Goal: Task Accomplishment & Management: Manage account settings

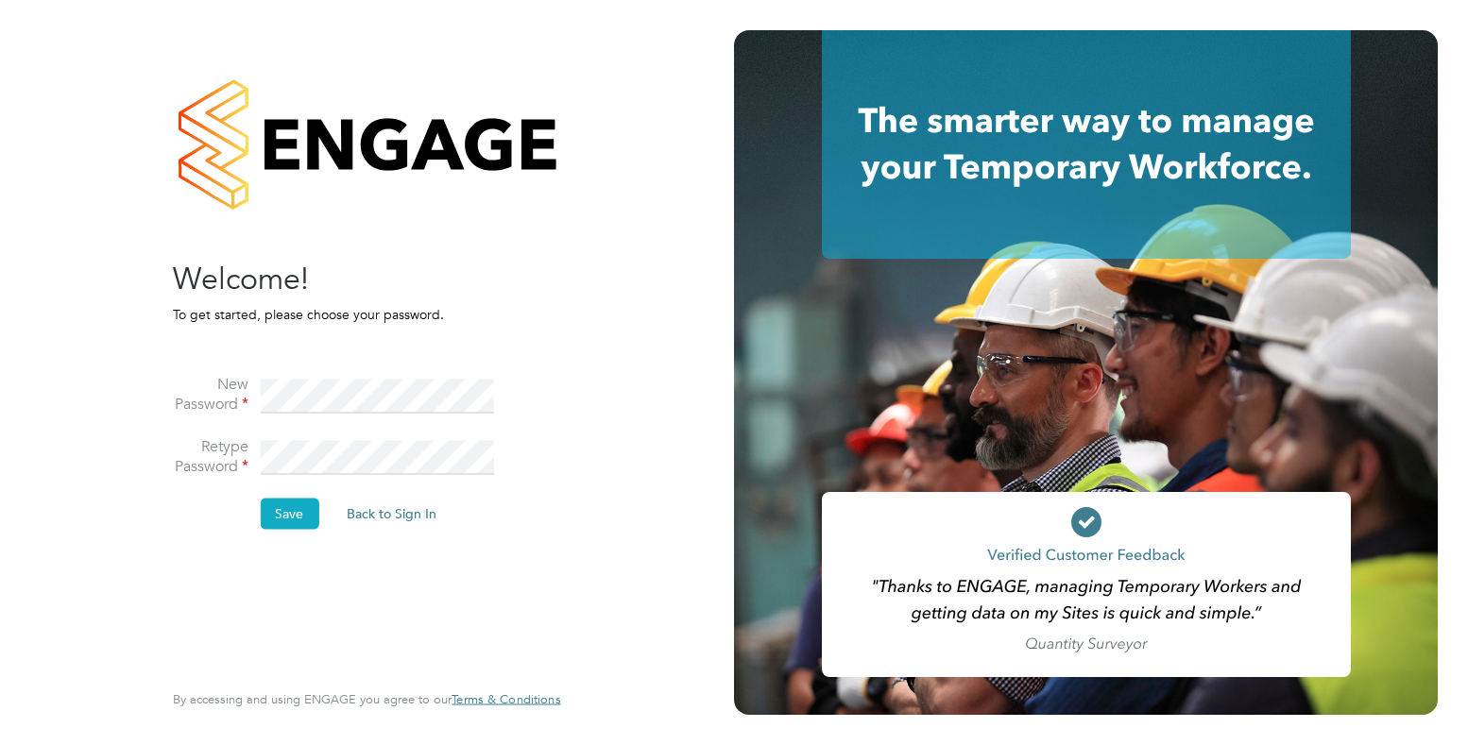
click at [295, 512] on button "Save" at bounding box center [289, 514] width 59 height 30
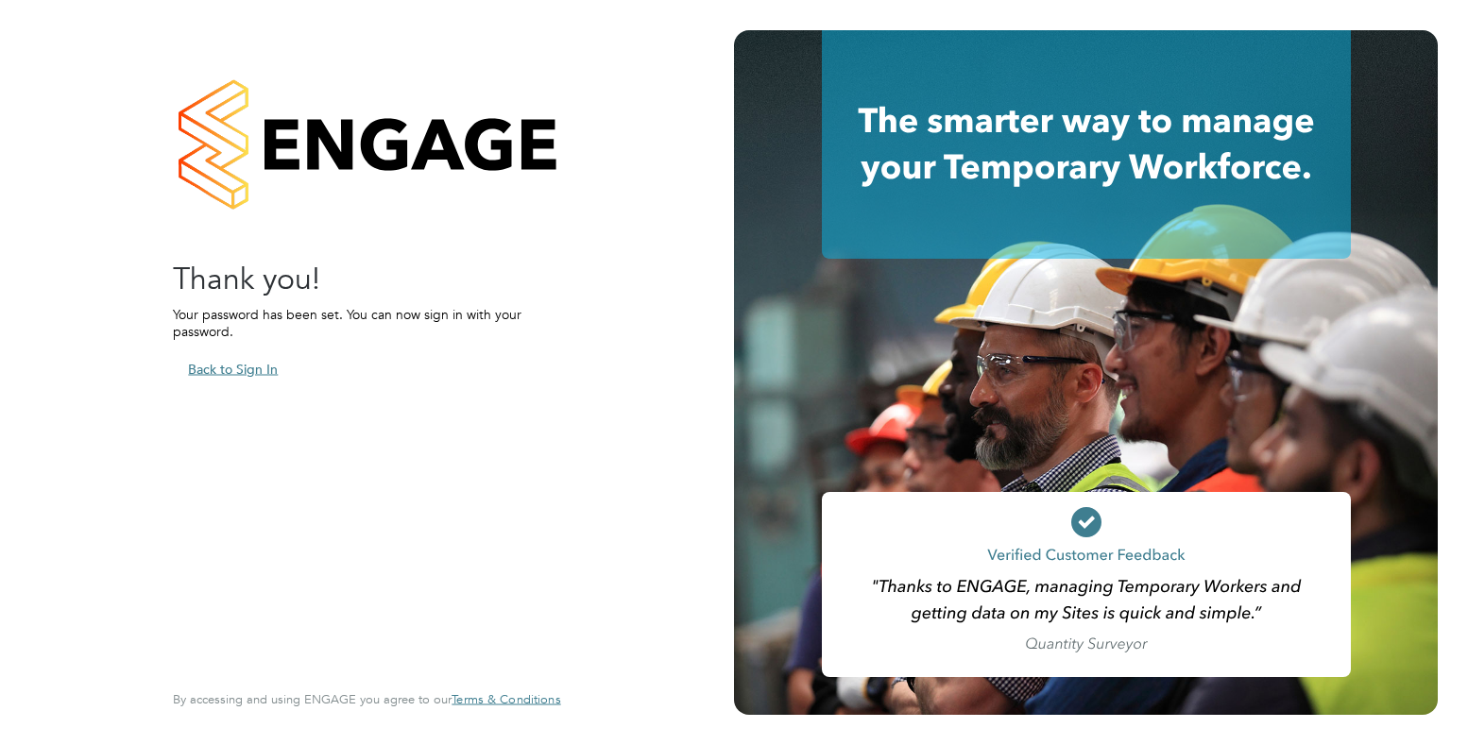
click at [247, 365] on button "Back to Sign In" at bounding box center [233, 369] width 120 height 30
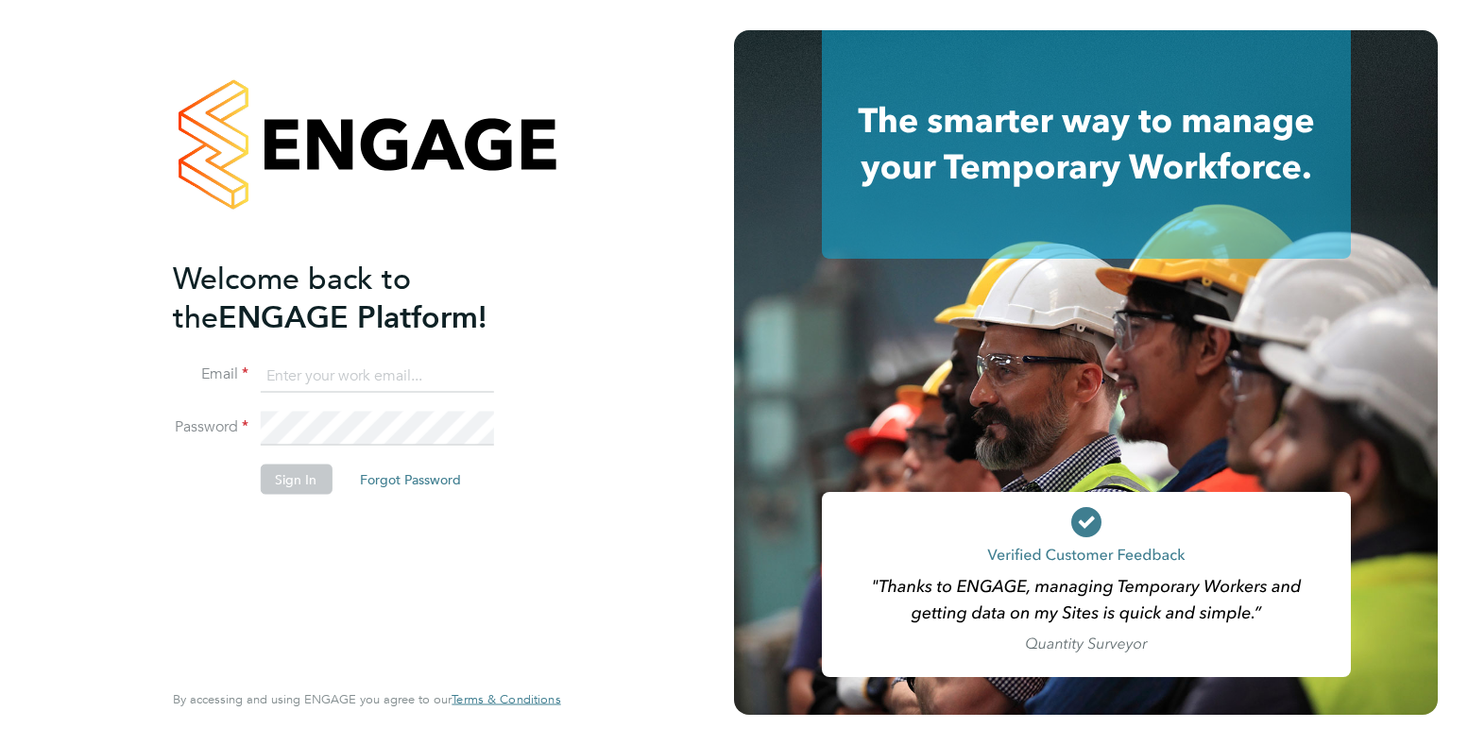
click at [327, 376] on input at bounding box center [376, 376] width 233 height 34
type input "[EMAIL_ADDRESS][DOMAIN_NAME]"
click at [286, 478] on button "Sign In" at bounding box center [296, 479] width 72 height 30
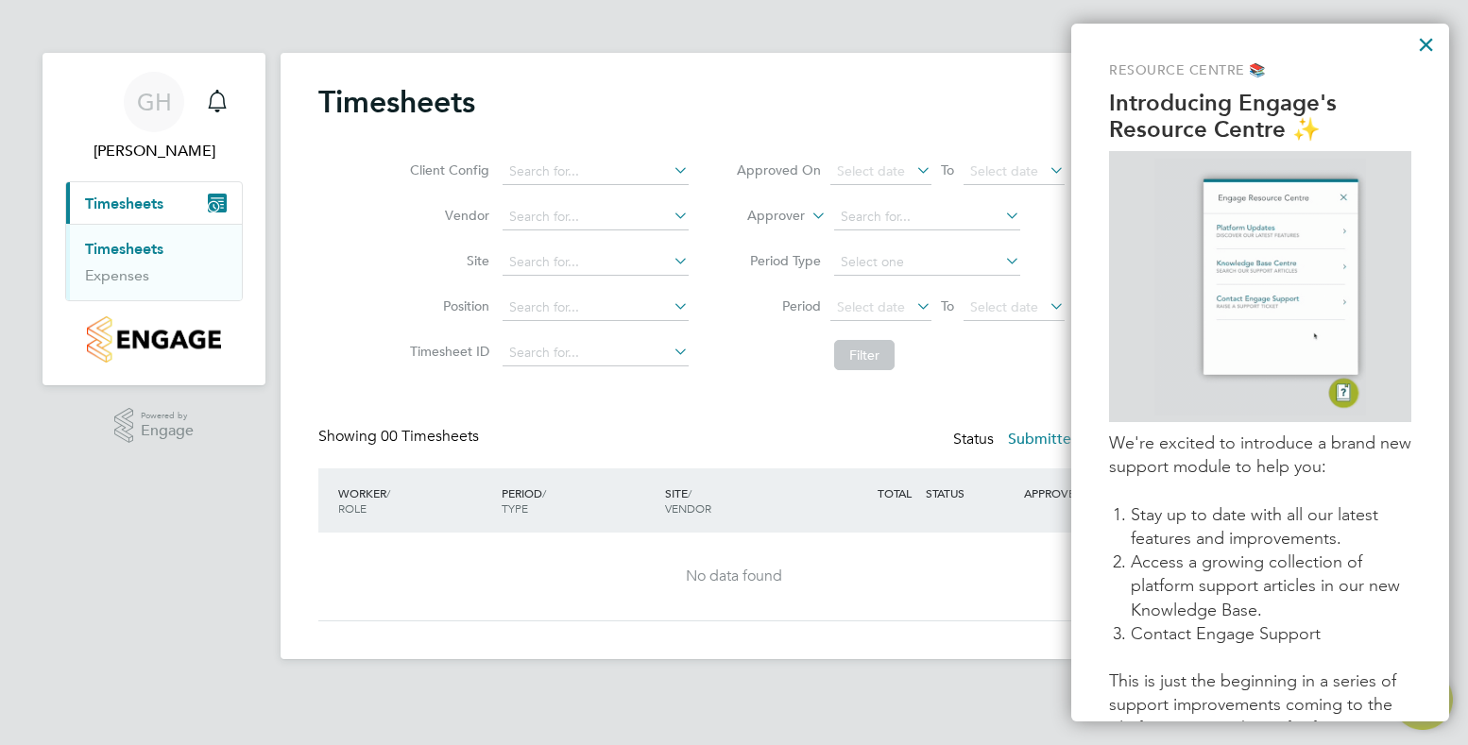
click at [585, 416] on div "Timesheets Client Config Vendor Site Position Timesheet ID Approved On Select d…" at bounding box center [733, 352] width 831 height 538
click at [1429, 43] on button "×" at bounding box center [1426, 44] width 18 height 30
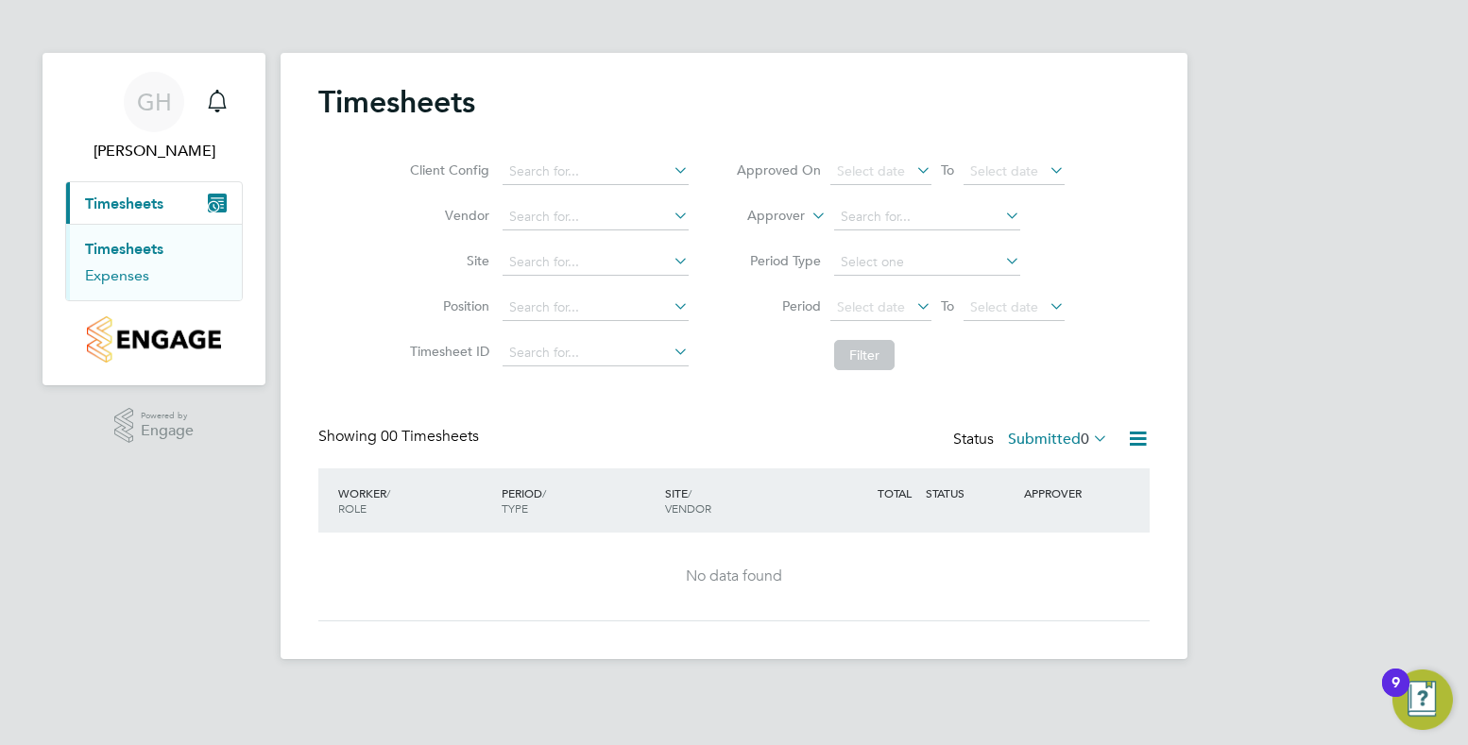
click at [118, 281] on link "Expenses" at bounding box center [117, 275] width 64 height 18
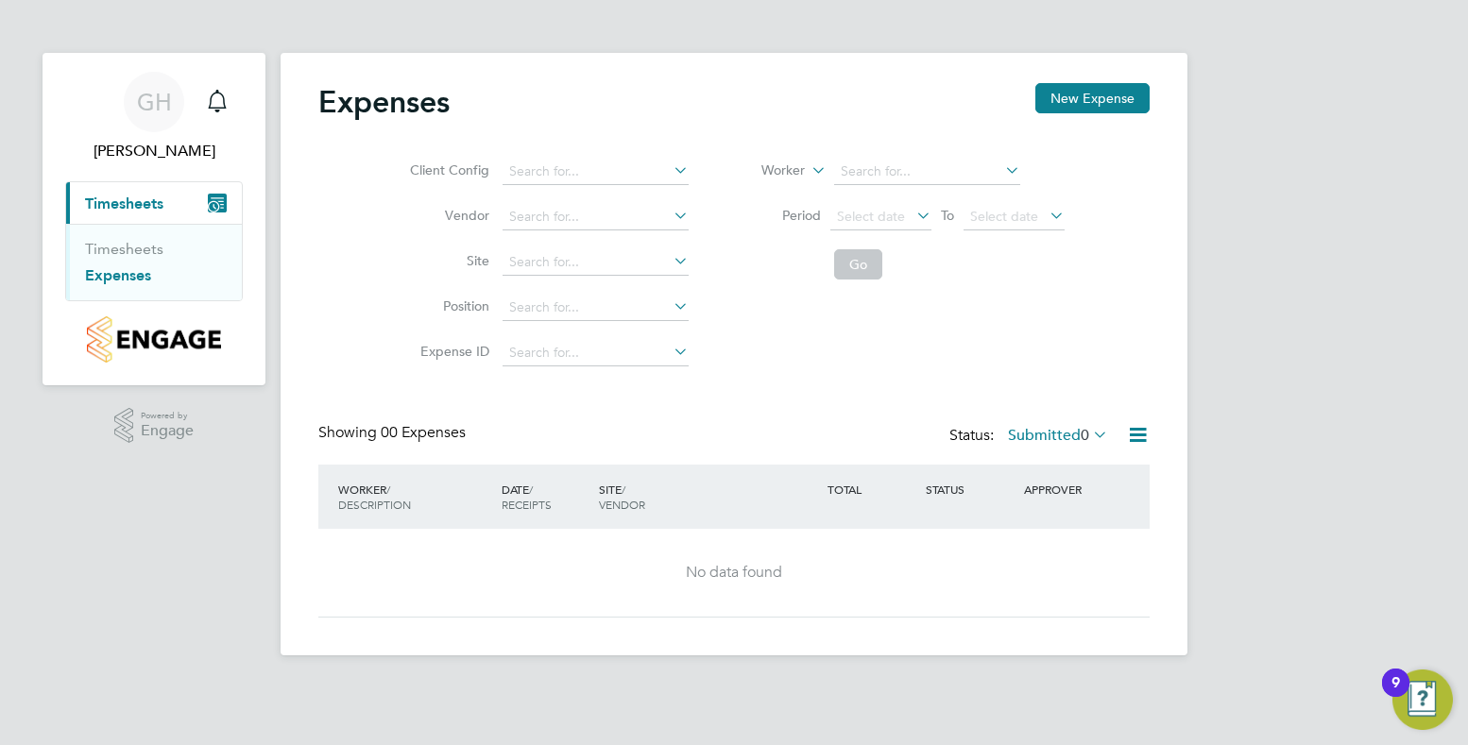
click at [353, 497] on div "WORKER / DESCRIPTION" at bounding box center [414, 496] width 163 height 49
click at [507, 502] on span "RECEIPTS" at bounding box center [527, 504] width 50 height 15
click at [626, 503] on span "VENDOR" at bounding box center [622, 504] width 46 height 15
click at [124, 205] on span "Timesheets" at bounding box center [124, 204] width 78 height 18
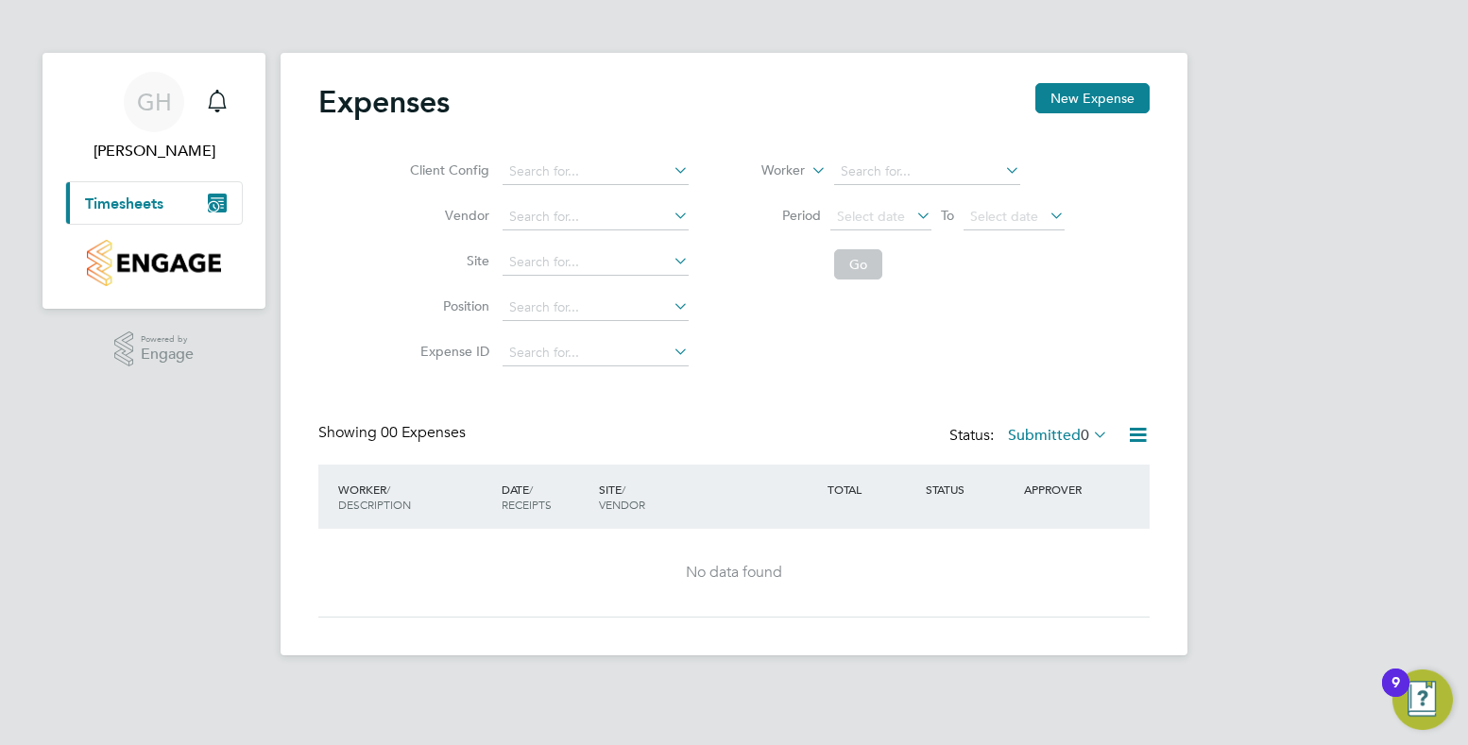
click at [129, 256] on img "Main navigation" at bounding box center [153, 263] width 133 height 46
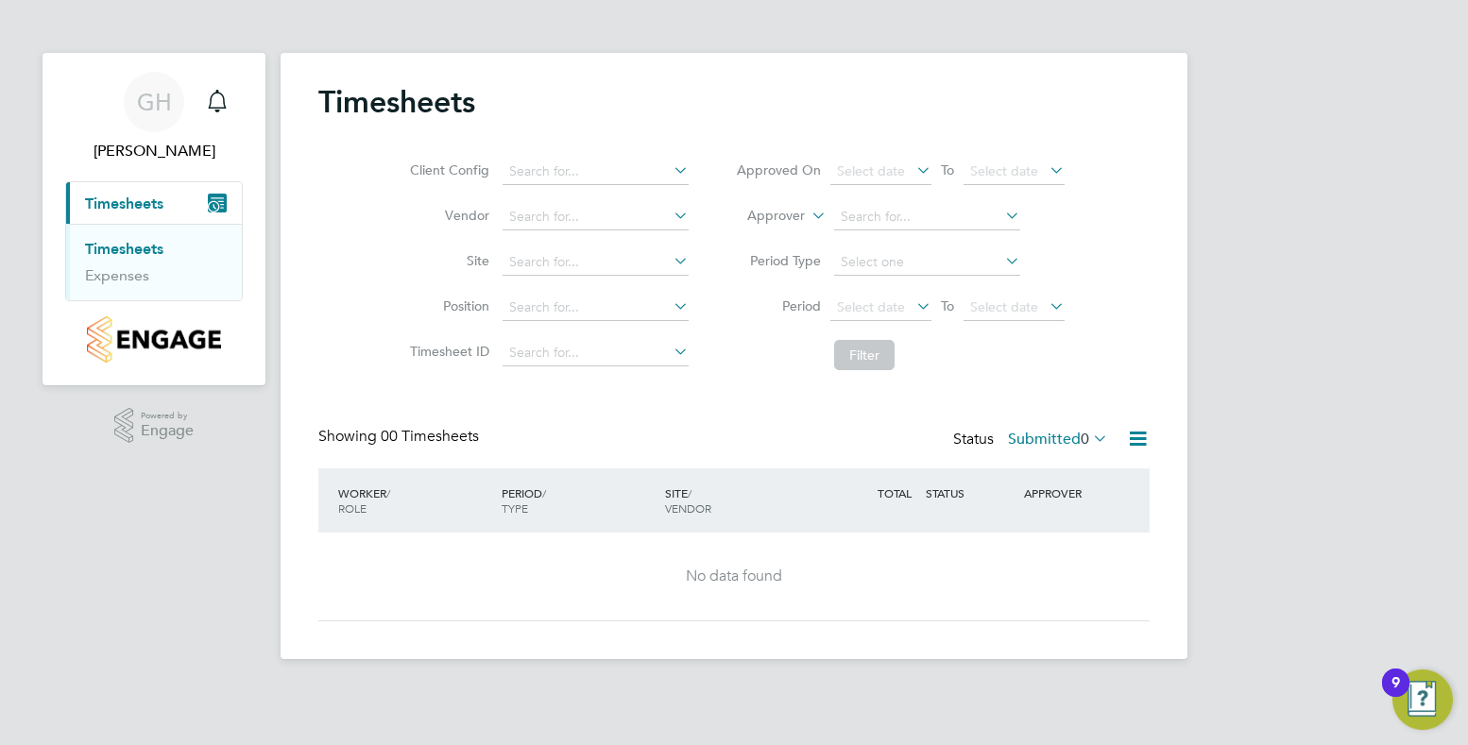
click at [1322, 29] on div "GH Gareth Harris Notifications Applications: Current page: Timesheets Timesheet…" at bounding box center [734, 344] width 1468 height 689
